Goal: Contribute content: Contribute content

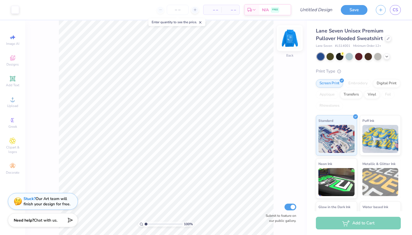
click at [290, 37] on img at bounding box center [290, 38] width 22 height 22
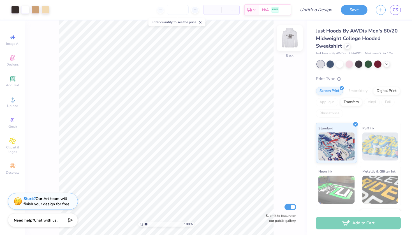
click at [289, 39] on img at bounding box center [290, 38] width 22 height 22
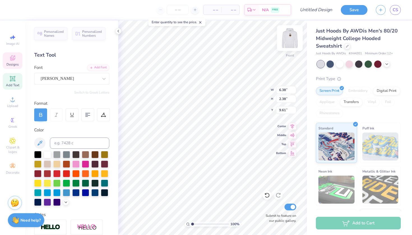
type textarea "k"
type textarea "KAPPA PSI"
type input "15.46"
click at [227, 131] on div "Hold “Option ⌥” to see the space between elements." at bounding box center [228, 131] width 56 height 13
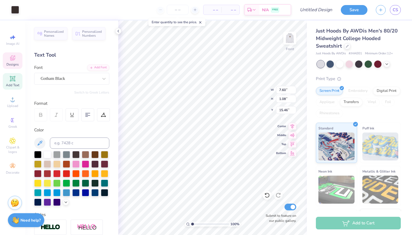
type input "12.00"
type input "6.53"
type input "7.52"
type input "6.00"
type input "16.00"
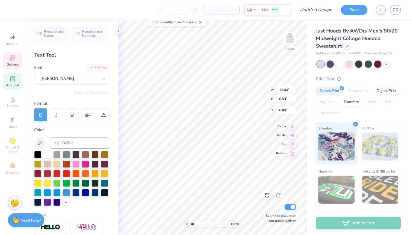
type input "9.78"
type textarea "KAPPA PSI"
type input "5.66"
type input "0.22"
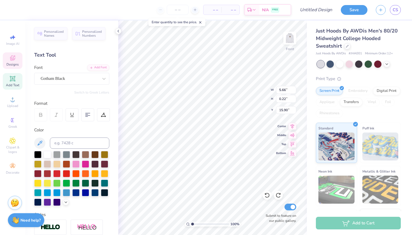
type input "15.90"
type input "12.00"
type input "6.53"
type input "9.78"
type textarea "KAPPA"
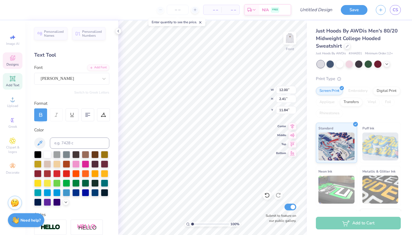
type input "9.67"
click at [228, 105] on li "Copy" at bounding box center [236, 108] width 44 height 11
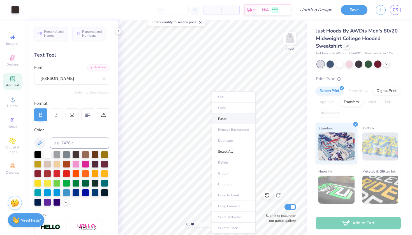
click at [225, 118] on li "Paste" at bounding box center [234, 119] width 44 height 11
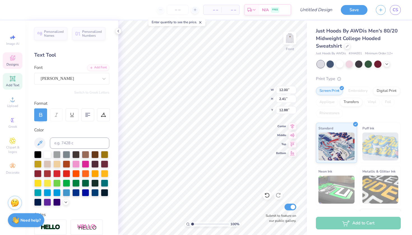
type input "12.51"
type textarea "K"
type textarea "PSI"
type input "12.08"
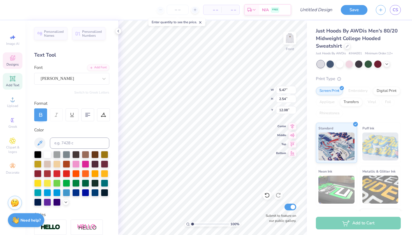
type input "12.36"
type textarea "AT THE UNIVERSITY OF MISSOURI"
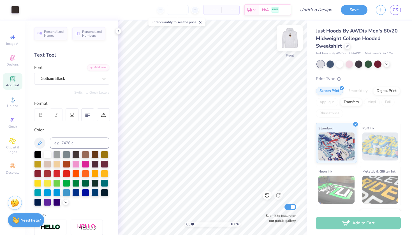
click at [289, 37] on img at bounding box center [290, 38] width 22 height 22
type textarea "AKY"
click at [349, 9] on button "Save" at bounding box center [354, 9] width 27 height 10
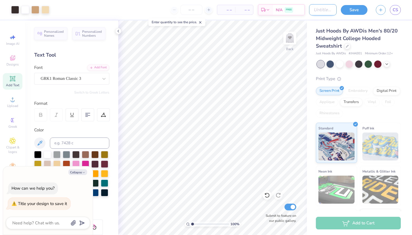
click at [322, 7] on input "Design Title" at bounding box center [322, 9] width 27 height 11
click at [292, 40] on img at bounding box center [290, 38] width 22 height 22
type textarea "x"
click at [324, 12] on input "Design Title" at bounding box center [322, 9] width 27 height 11
type input "A"
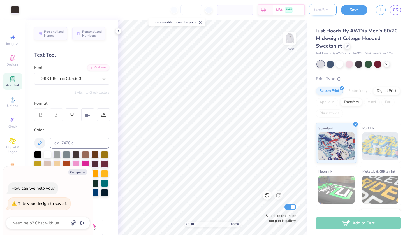
type textarea "x"
type input "AK"
type textarea "x"
type input "AKP"
type textarea "x"
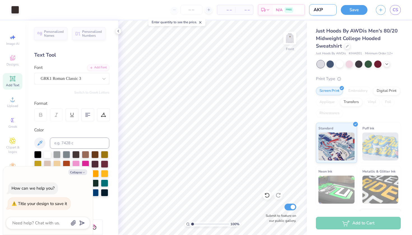
type input "AKPS"
type textarea "x"
type input "AKPSI"
type textarea "x"
type input "AKPSI"
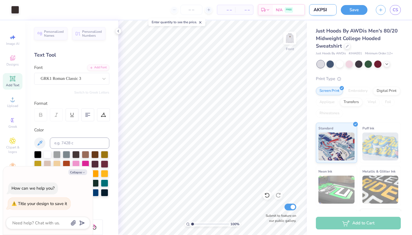
type textarea "x"
type input "AKPSI"
click at [360, 6] on button "Save" at bounding box center [354, 9] width 27 height 10
click at [362, 9] on div "Save" at bounding box center [354, 10] width 27 height 10
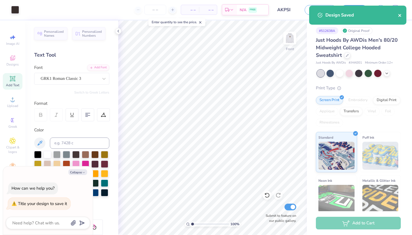
click at [402, 17] on icon "close" at bounding box center [400, 15] width 4 height 4
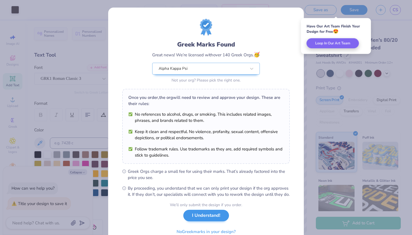
click at [207, 222] on button "I Understand!" at bounding box center [206, 216] width 46 height 12
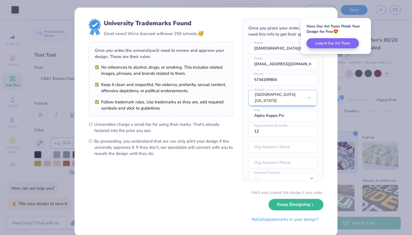
click at [350, 103] on div "University Trademarks Found Great news! We’re licensed with over 250 schools. 🥳…" at bounding box center [206, 117] width 412 height 235
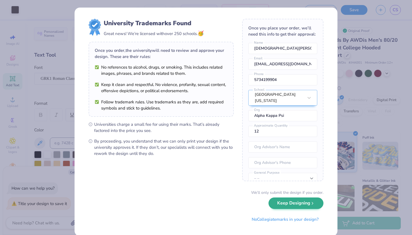
click at [300, 206] on button "Keep Designing" at bounding box center [296, 204] width 55 height 12
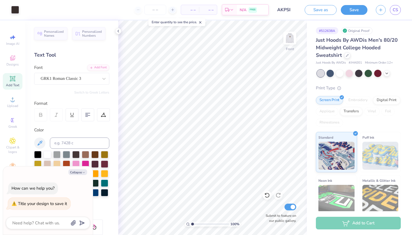
type textarea "x"
click at [404, 8] on div "Save as Save CS" at bounding box center [358, 10] width 107 height 20
click at [398, 9] on span "CS" at bounding box center [395, 10] width 5 height 6
